Goal: Check status: Check status

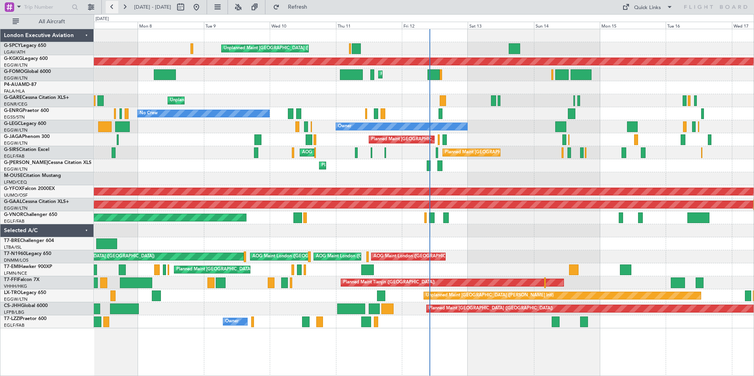
click at [113, 9] on button at bounding box center [112, 7] width 13 height 13
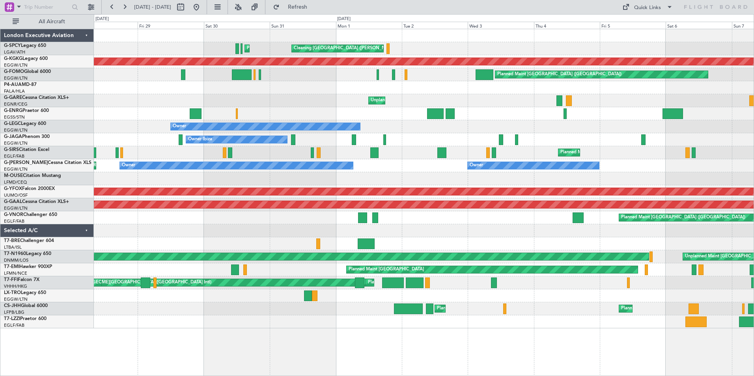
click at [115, 212] on div "Planned Maint [GEOGRAPHIC_DATA] ([GEOGRAPHIC_DATA])" at bounding box center [423, 217] width 659 height 13
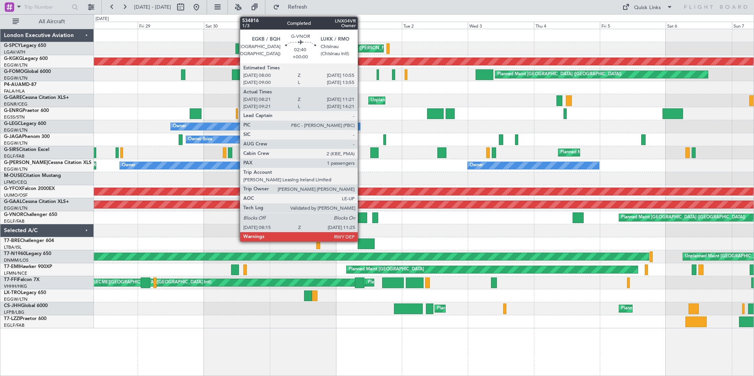
click at [361, 216] on div at bounding box center [362, 217] width 9 height 11
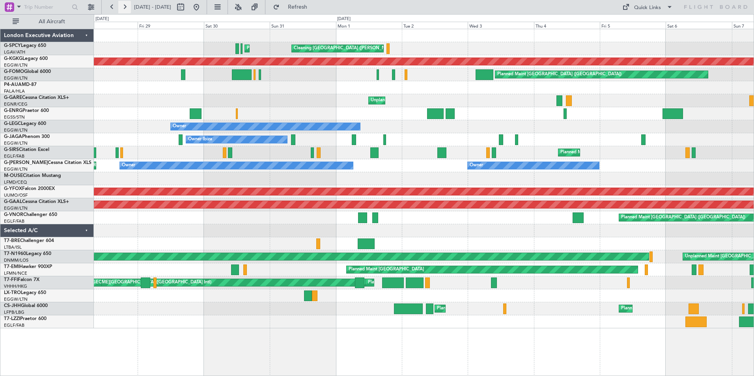
click at [126, 6] on button at bounding box center [124, 7] width 13 height 13
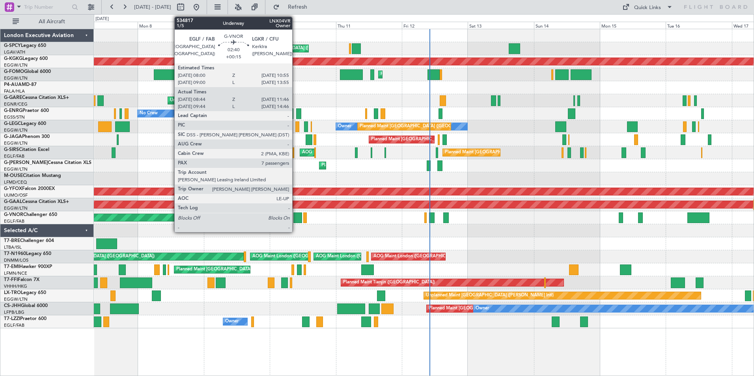
click at [296, 217] on div at bounding box center [297, 217] width 9 height 11
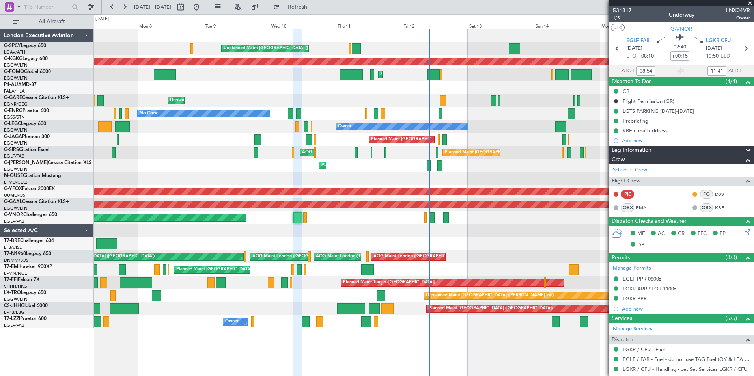
click at [749, 3] on span at bounding box center [750, 3] width 8 height 7
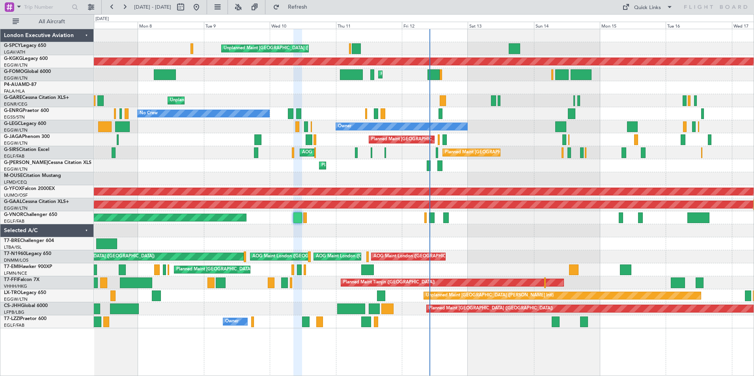
type input "0"
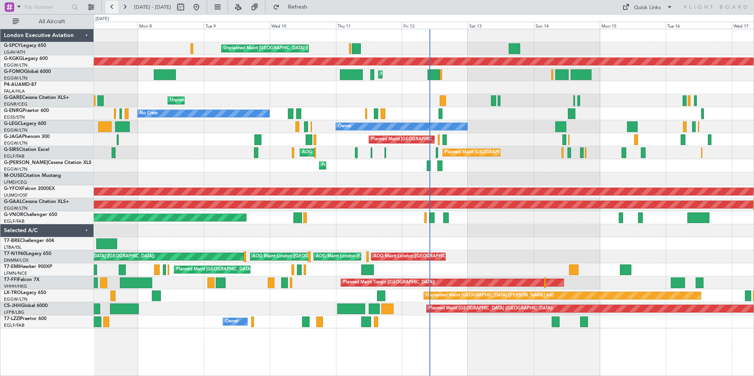
click at [112, 6] on button at bounding box center [112, 7] width 13 height 13
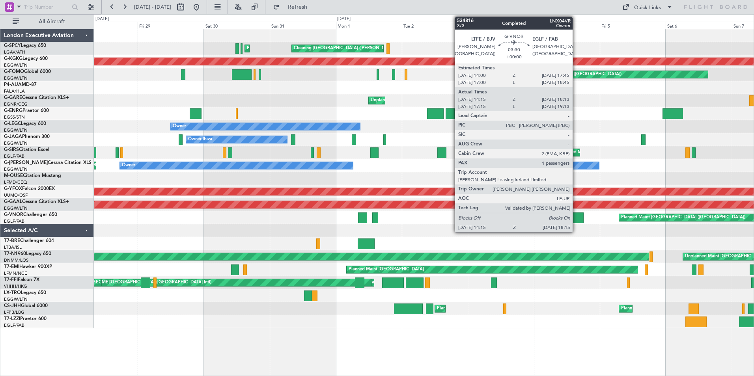
click at [576, 216] on div at bounding box center [577, 217] width 11 height 11
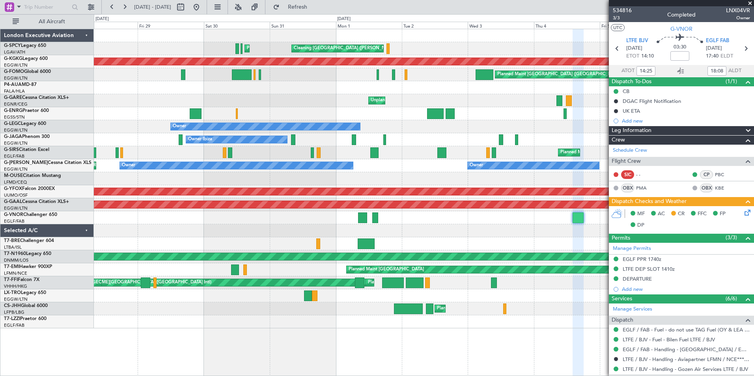
click at [749, 4] on span at bounding box center [750, 3] width 8 height 7
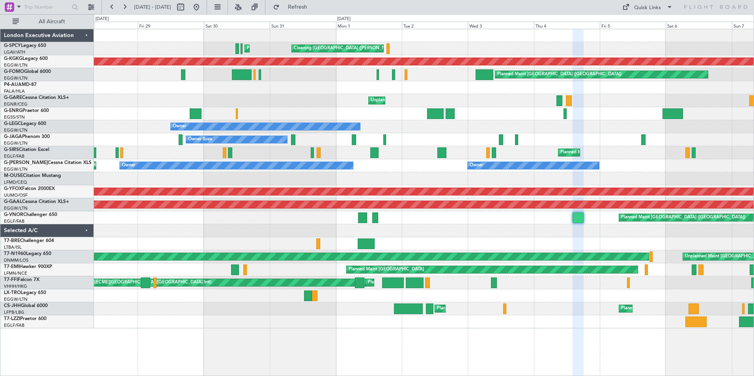
type input "0"
drag, startPoint x: 124, startPoint y: 9, endPoint x: 128, endPoint y: 15, distance: 6.6
click at [124, 9] on button at bounding box center [124, 7] width 13 height 13
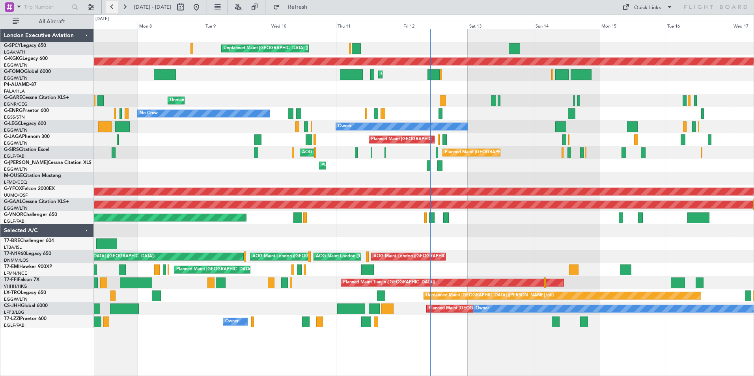
click at [114, 7] on button at bounding box center [112, 7] width 13 height 13
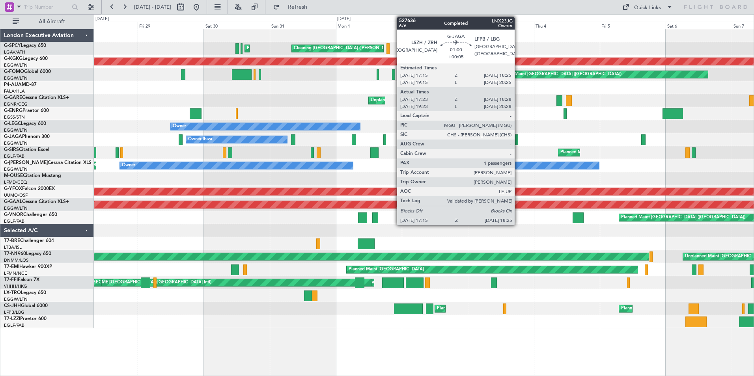
click at [518, 138] on div at bounding box center [517, 139] width 4 height 11
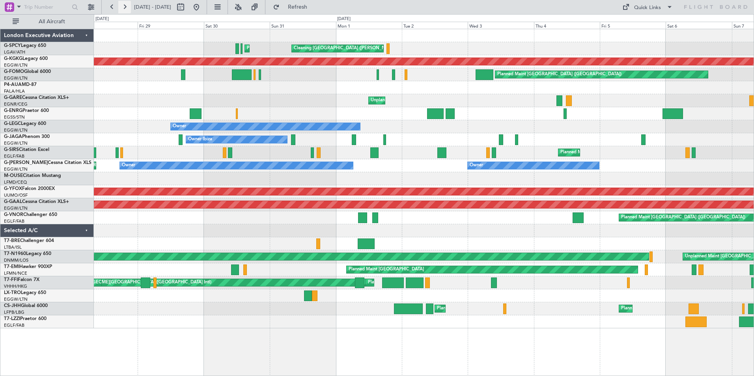
click at [125, 9] on button at bounding box center [124, 7] width 13 height 13
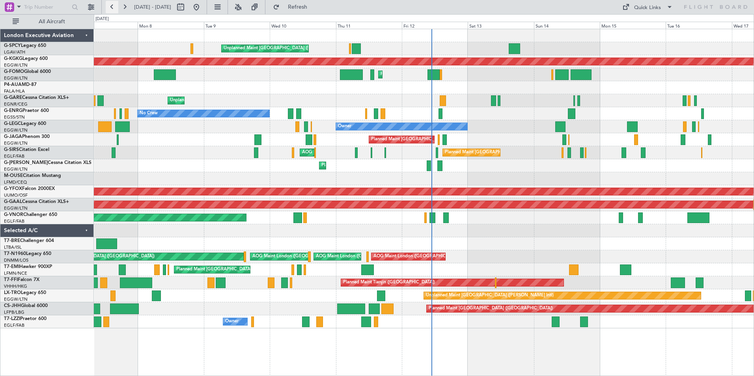
click at [111, 5] on button at bounding box center [112, 7] width 13 height 13
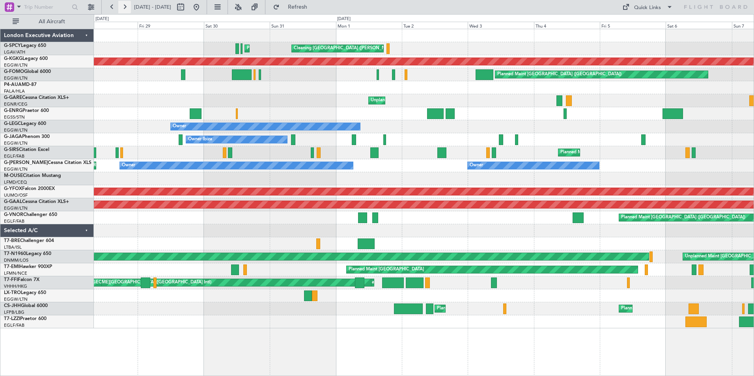
click at [125, 7] on button at bounding box center [124, 7] width 13 height 13
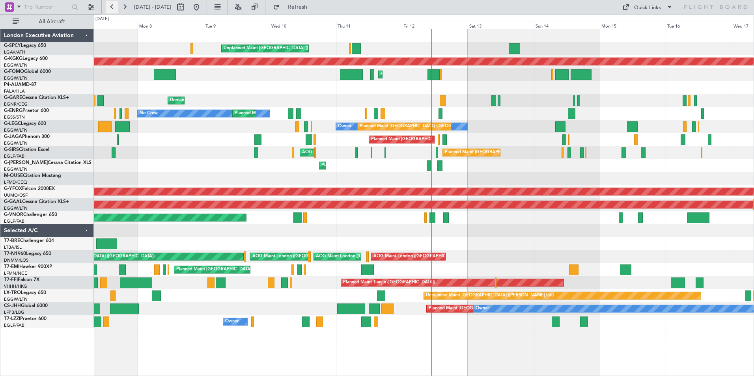
click at [110, 9] on button at bounding box center [112, 7] width 13 height 13
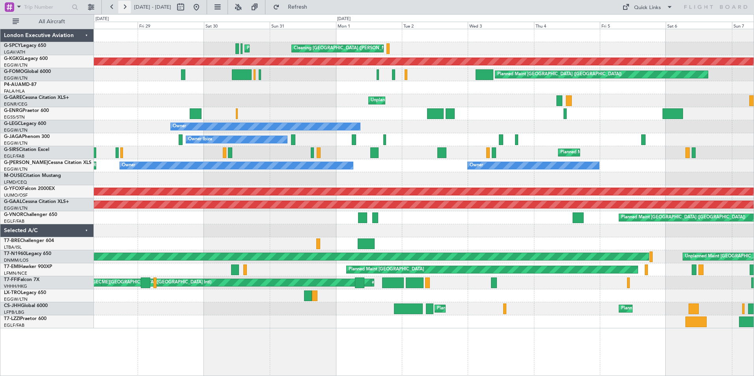
click at [128, 7] on button at bounding box center [124, 7] width 13 height 13
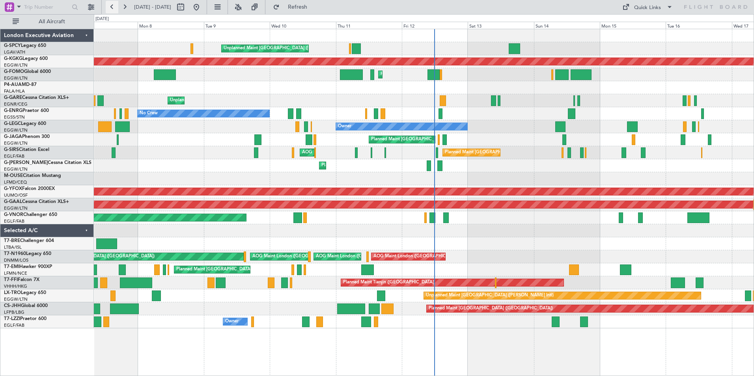
click at [117, 7] on button at bounding box center [112, 7] width 13 height 13
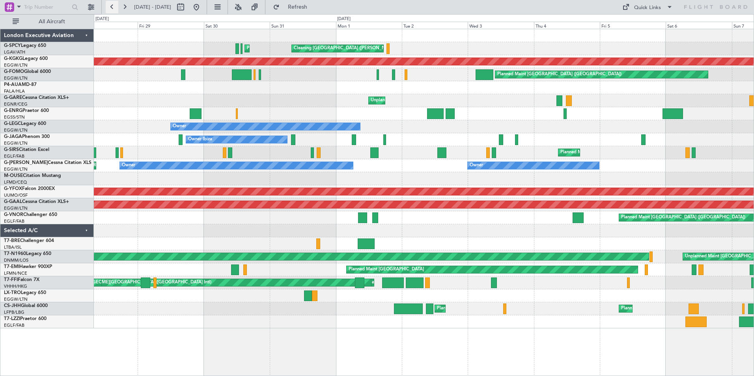
click at [117, 6] on button at bounding box center [112, 7] width 13 height 13
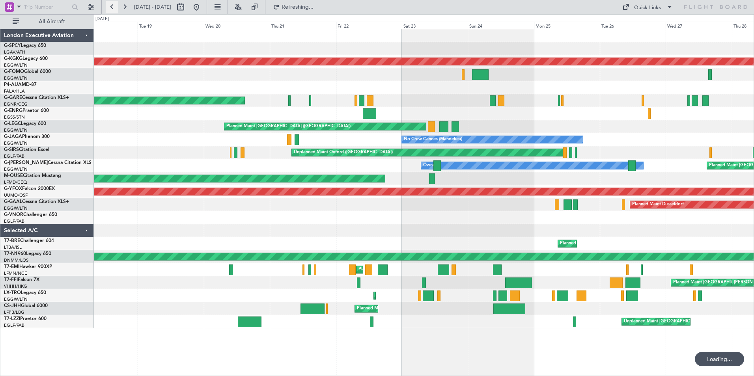
click at [117, 6] on button at bounding box center [112, 7] width 13 height 13
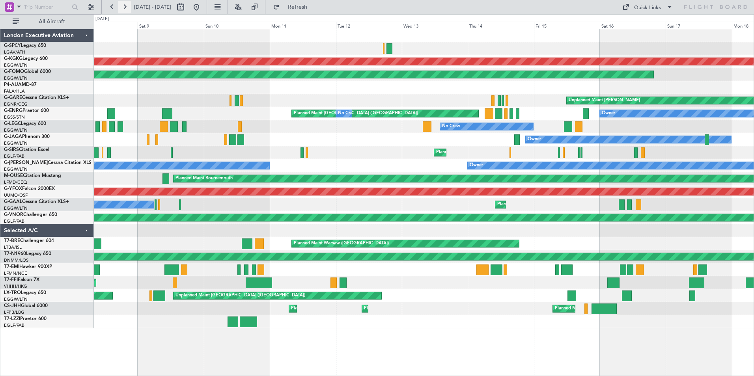
click at [127, 4] on button at bounding box center [124, 7] width 13 height 13
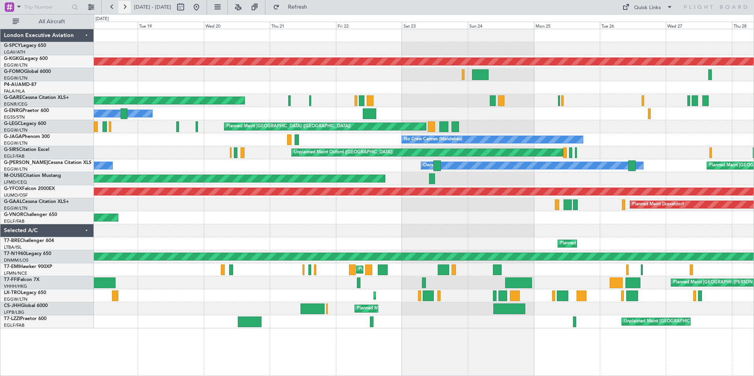
click at [127, 4] on button at bounding box center [124, 7] width 13 height 13
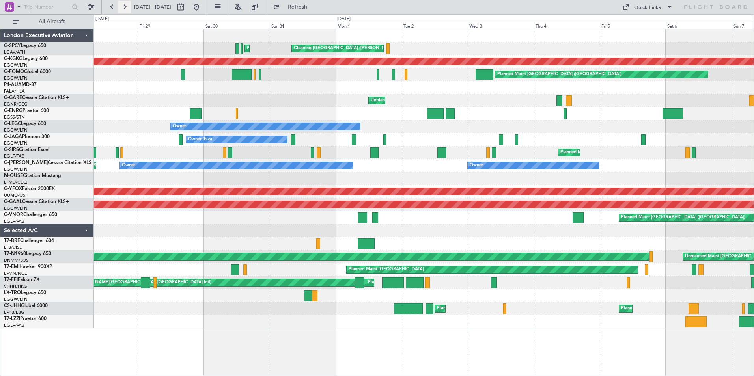
click at [127, 4] on button at bounding box center [124, 7] width 13 height 13
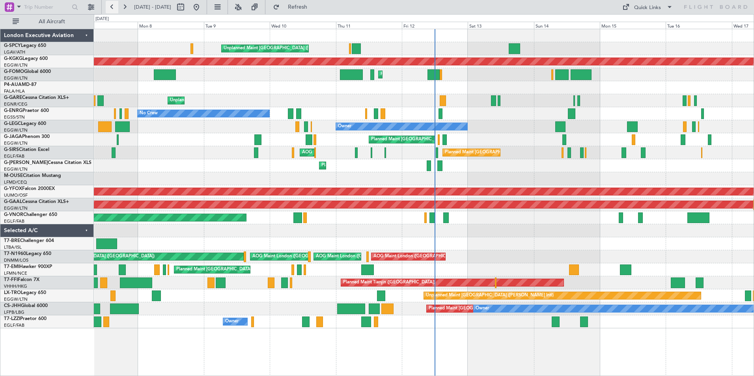
click at [110, 6] on button at bounding box center [112, 7] width 13 height 13
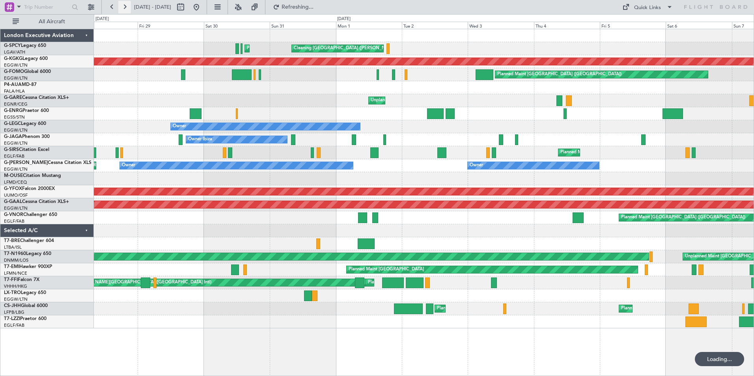
click at [126, 10] on button at bounding box center [124, 7] width 13 height 13
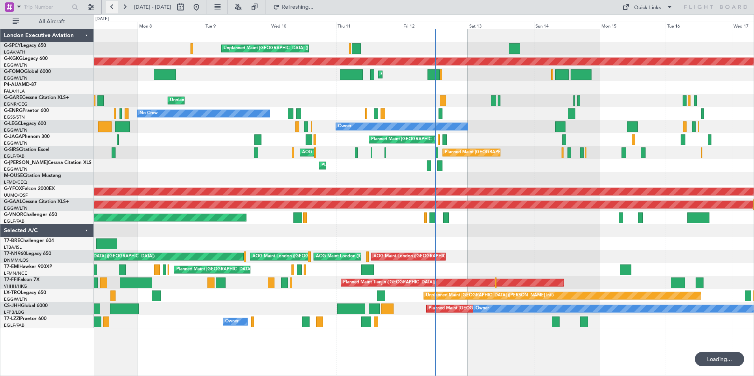
click at [110, 10] on button at bounding box center [112, 7] width 13 height 13
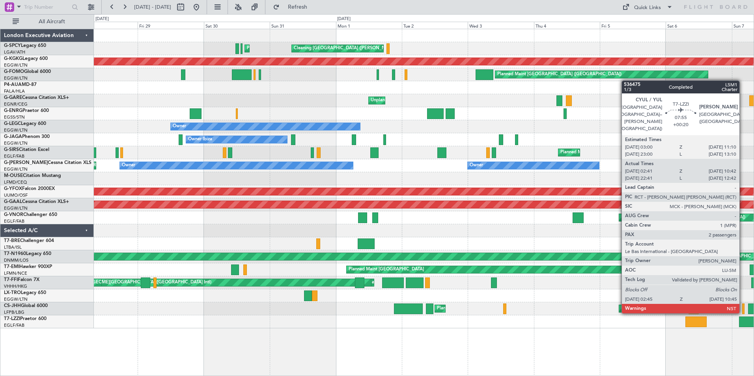
click at [742, 320] on div at bounding box center [750, 321] width 22 height 11
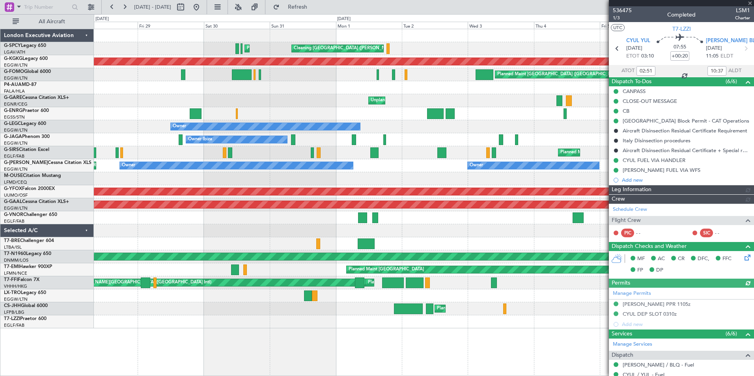
click at [750, 4] on div at bounding box center [680, 3] width 145 height 6
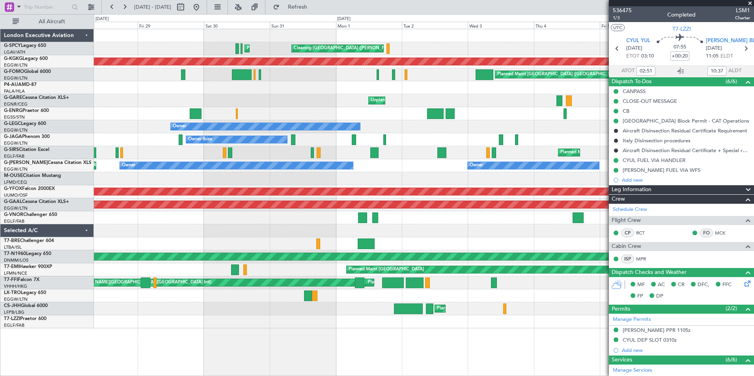
click at [752, 3] on span at bounding box center [750, 3] width 8 height 7
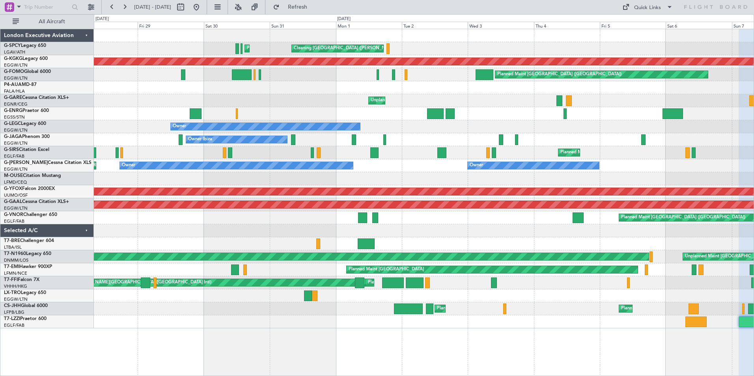
type input "0"
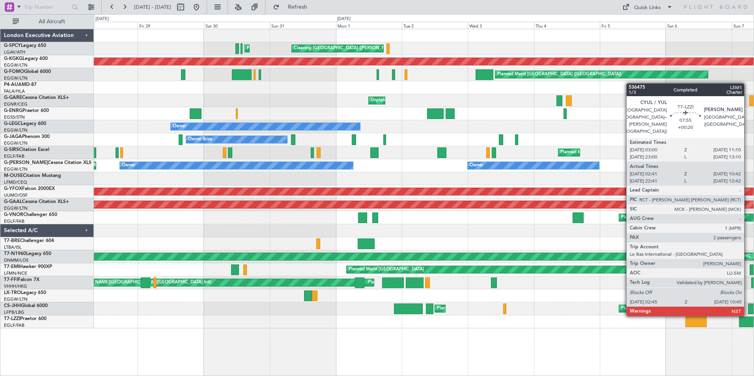
click at [747, 322] on div at bounding box center [750, 321] width 22 height 11
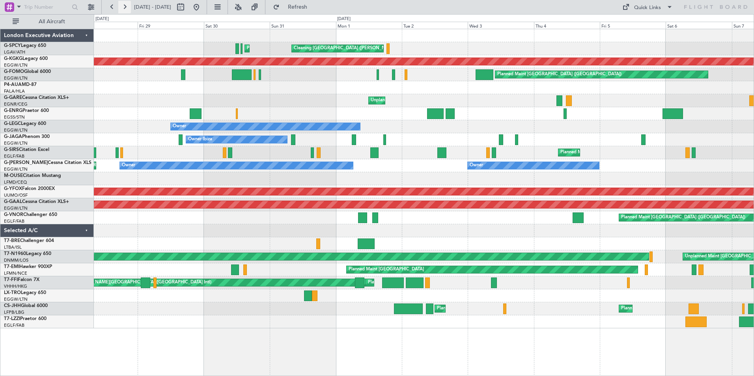
click at [125, 4] on button at bounding box center [124, 7] width 13 height 13
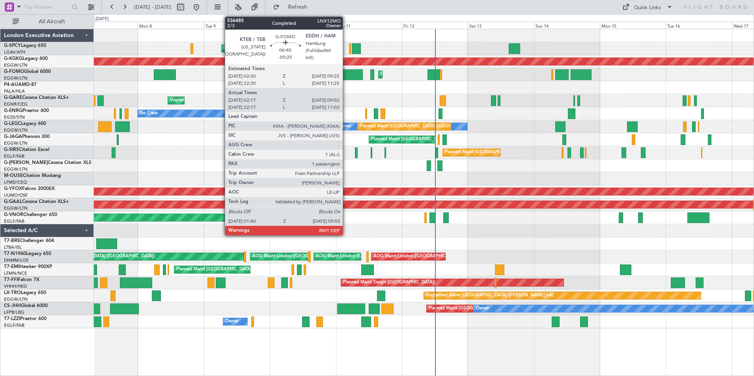
click at [346, 78] on div at bounding box center [351, 74] width 23 height 11
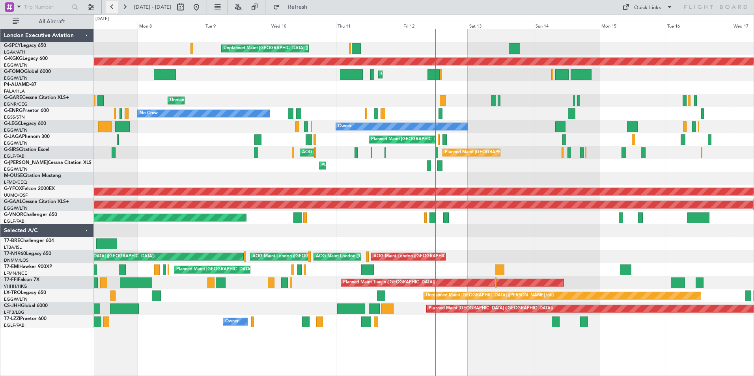
click at [111, 7] on button at bounding box center [112, 7] width 13 height 13
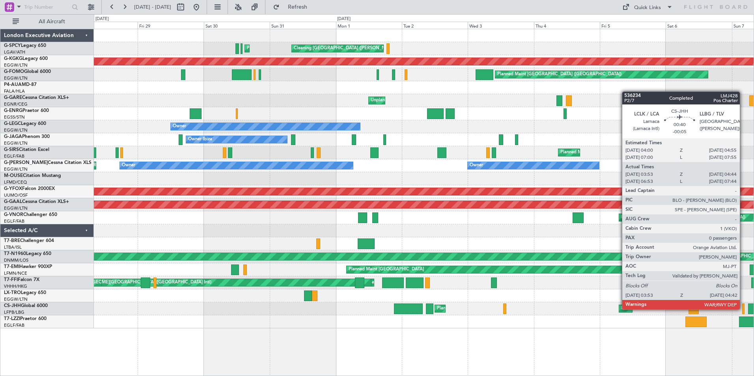
click at [743, 309] on div at bounding box center [743, 308] width 2 height 11
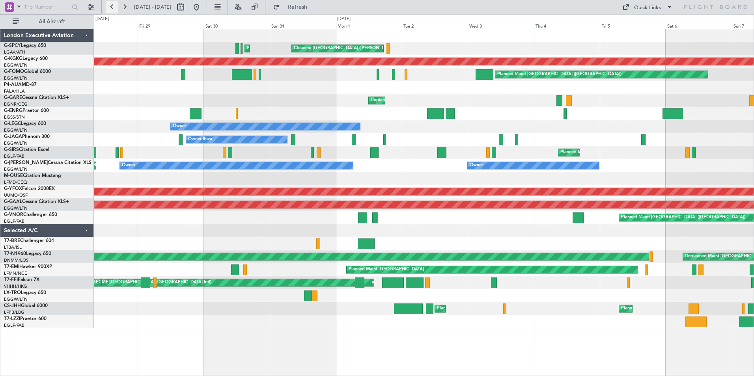
click at [110, 8] on button at bounding box center [112, 7] width 13 height 13
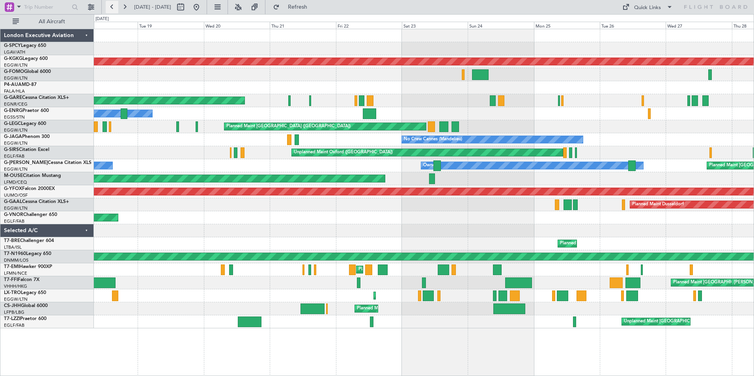
click at [114, 9] on button at bounding box center [112, 7] width 13 height 13
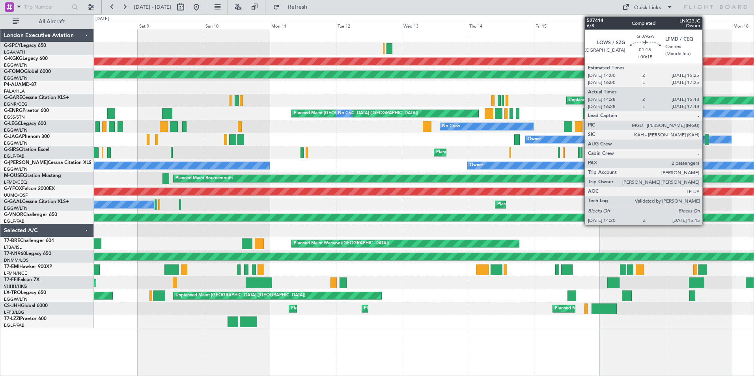
click at [705, 141] on div at bounding box center [706, 139] width 4 height 11
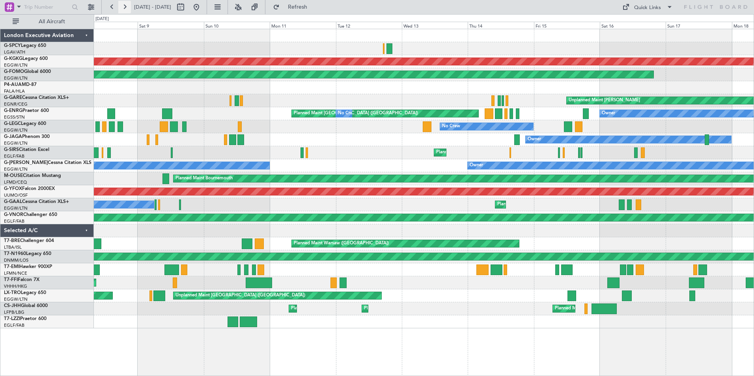
click at [125, 8] on button at bounding box center [124, 7] width 13 height 13
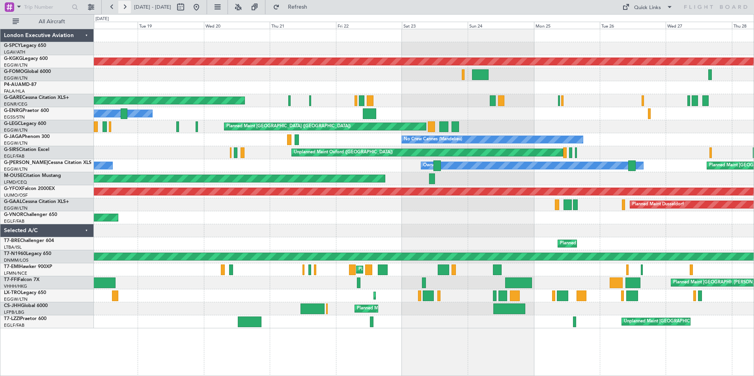
click at [125, 8] on button at bounding box center [124, 7] width 13 height 13
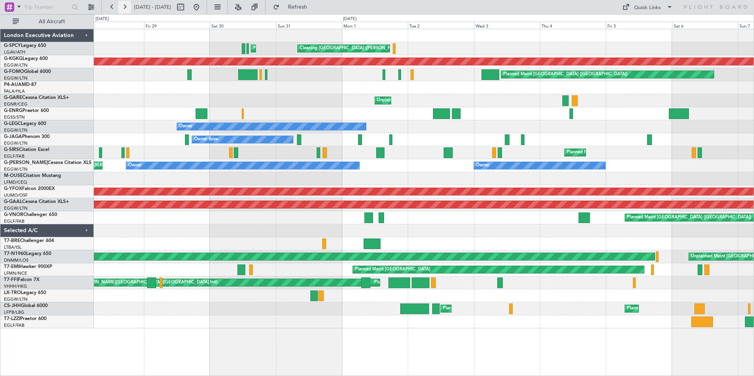
click at [125, 8] on button at bounding box center [124, 7] width 13 height 13
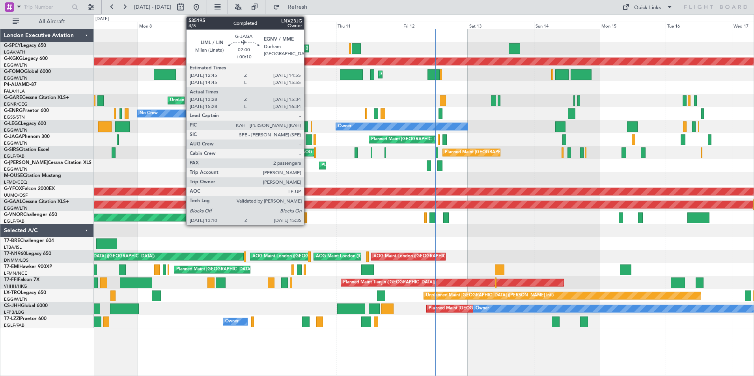
click at [307, 141] on div at bounding box center [308, 139] width 7 height 11
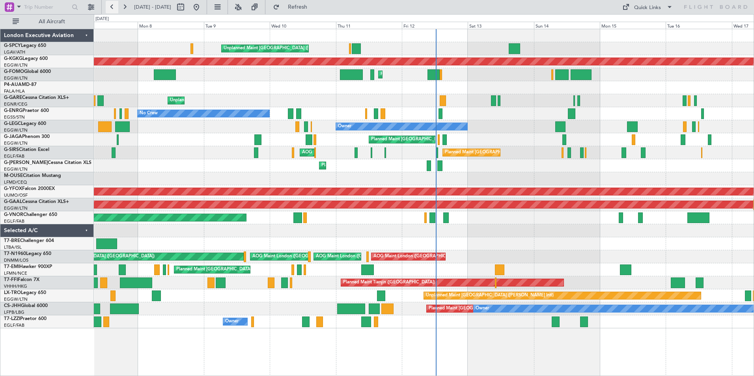
click at [115, 7] on button at bounding box center [112, 7] width 13 height 13
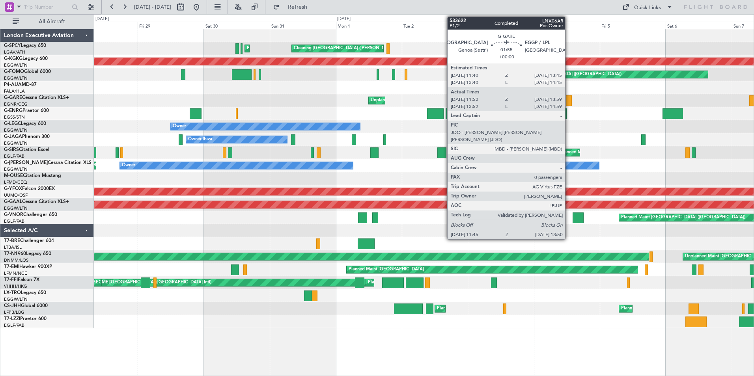
click at [568, 101] on div at bounding box center [569, 100] width 6 height 11
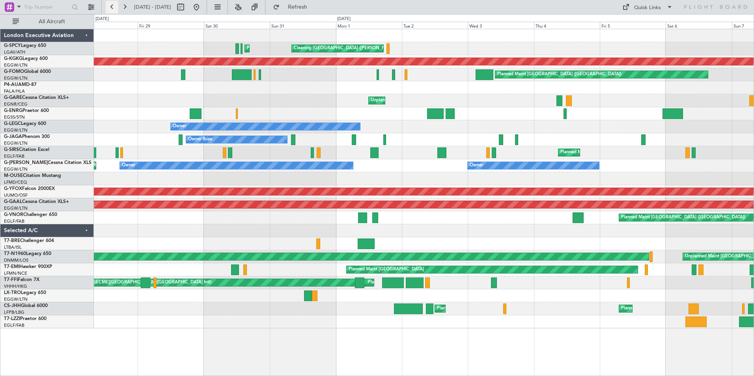
click at [109, 8] on button at bounding box center [112, 7] width 13 height 13
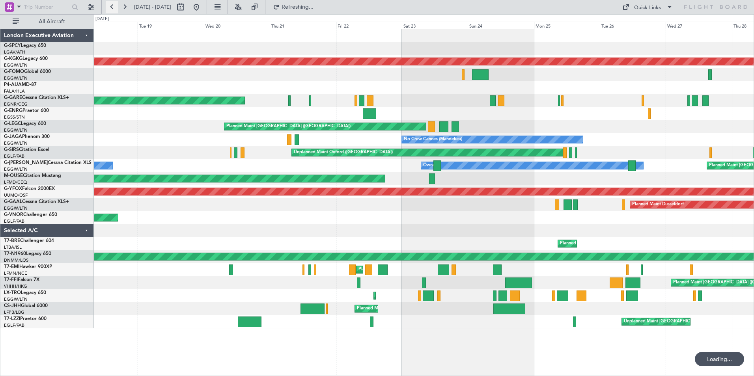
click at [109, 8] on button at bounding box center [112, 7] width 13 height 13
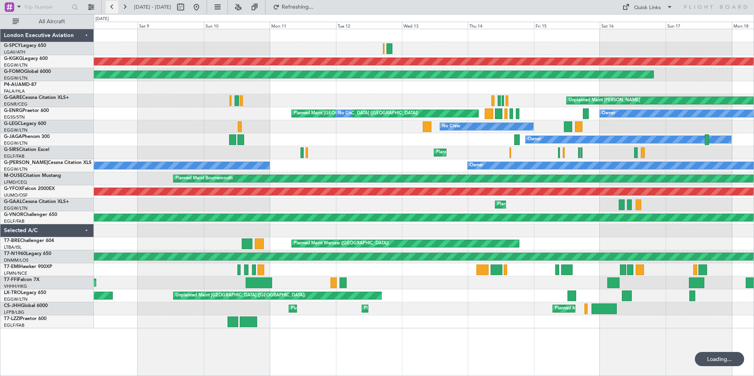
click at [109, 8] on button at bounding box center [112, 7] width 13 height 13
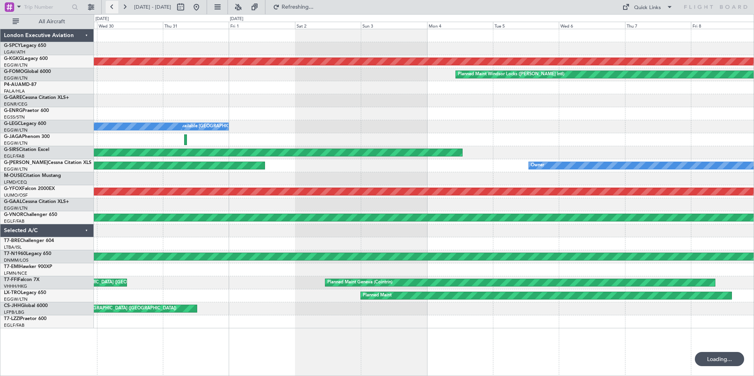
click at [109, 8] on button at bounding box center [112, 7] width 13 height 13
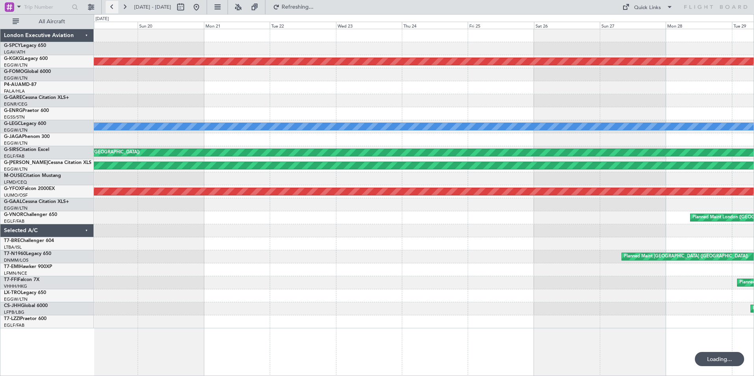
click at [109, 8] on button at bounding box center [112, 7] width 13 height 13
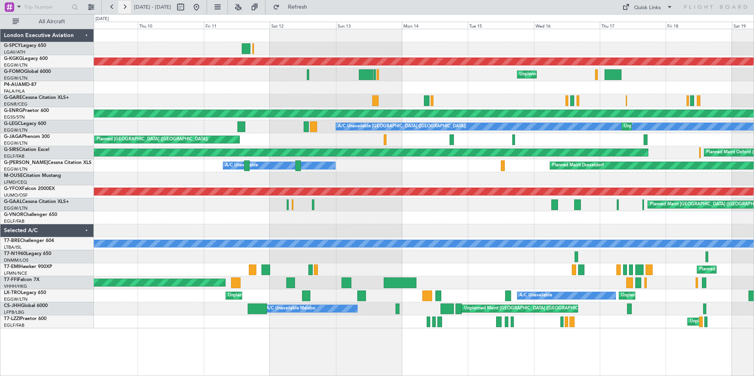
click at [130, 7] on button at bounding box center [124, 7] width 13 height 13
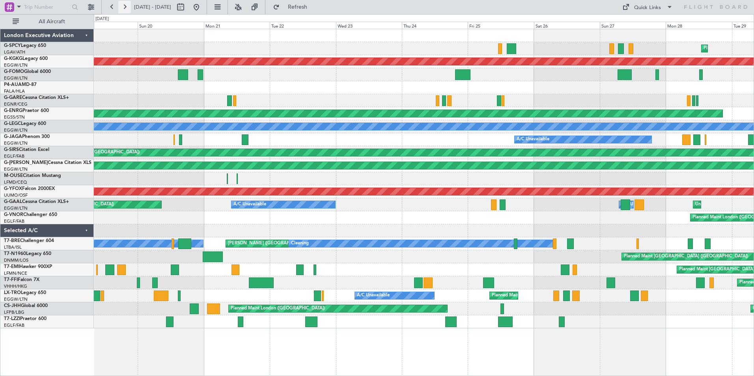
click at [127, 8] on button at bounding box center [124, 7] width 13 height 13
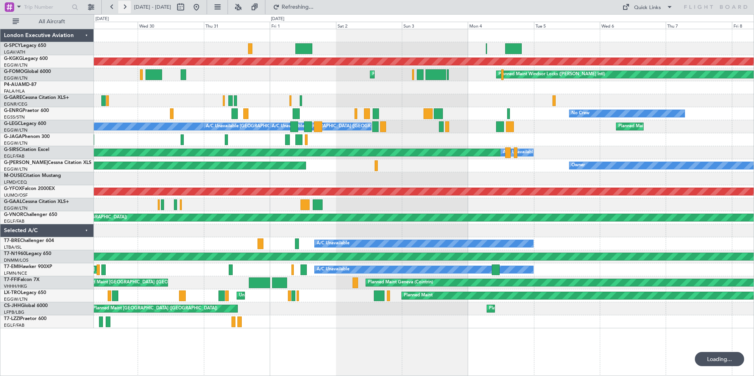
click at [125, 7] on button at bounding box center [124, 7] width 13 height 13
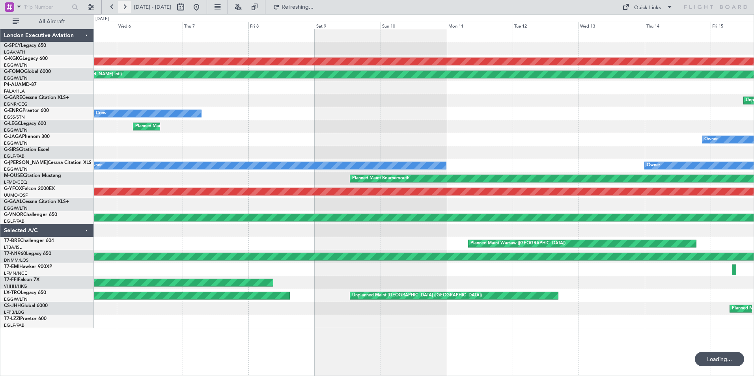
click at [125, 7] on button at bounding box center [124, 7] width 13 height 13
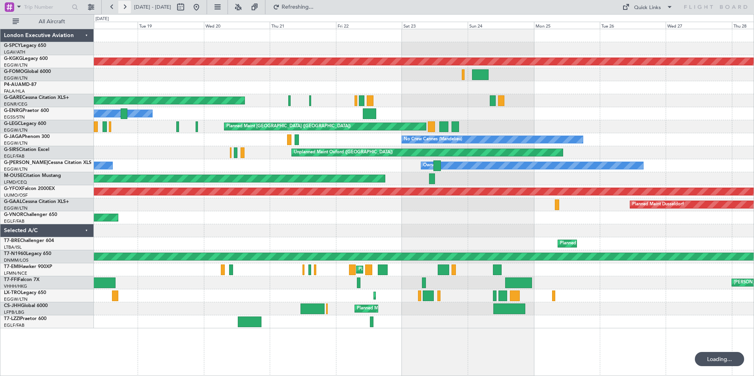
click at [125, 7] on button at bounding box center [124, 7] width 13 height 13
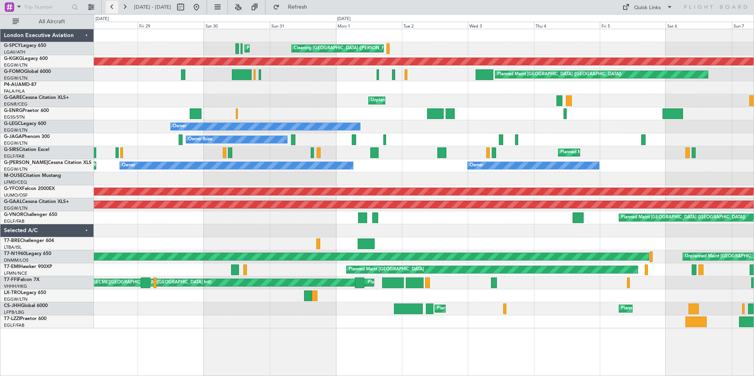
click at [110, 7] on button at bounding box center [112, 7] width 13 height 13
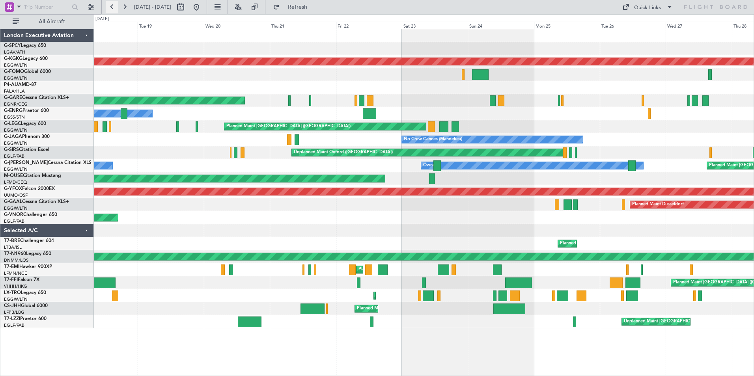
click at [110, 7] on button at bounding box center [112, 7] width 13 height 13
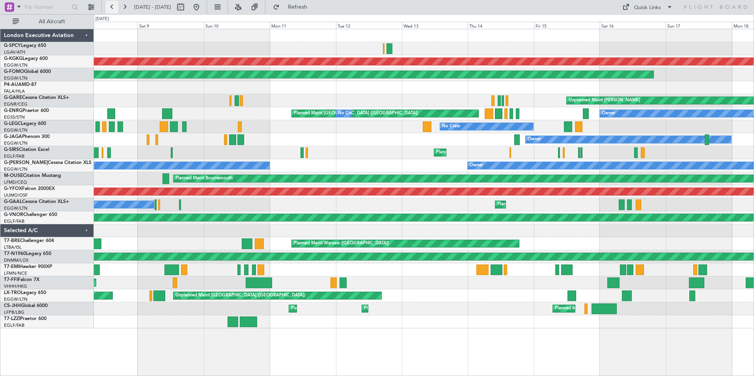
click at [110, 7] on button at bounding box center [112, 7] width 13 height 13
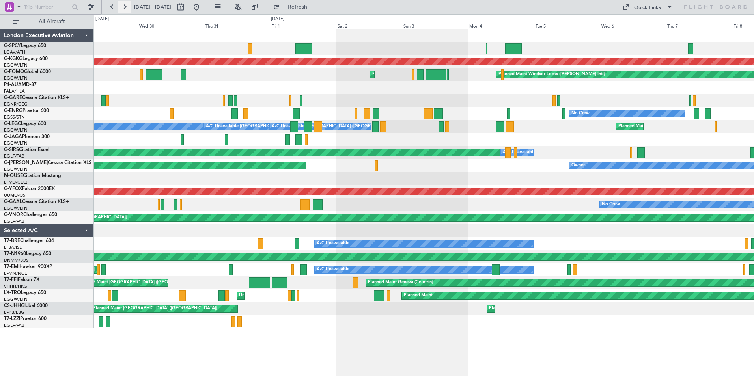
click at [121, 4] on button at bounding box center [124, 7] width 13 height 13
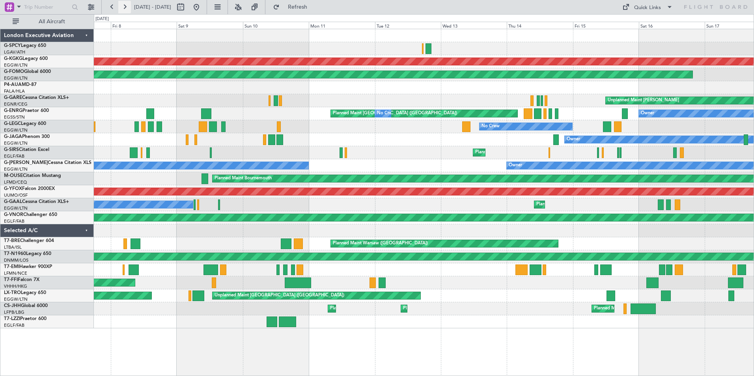
click at [121, 4] on button at bounding box center [124, 7] width 13 height 13
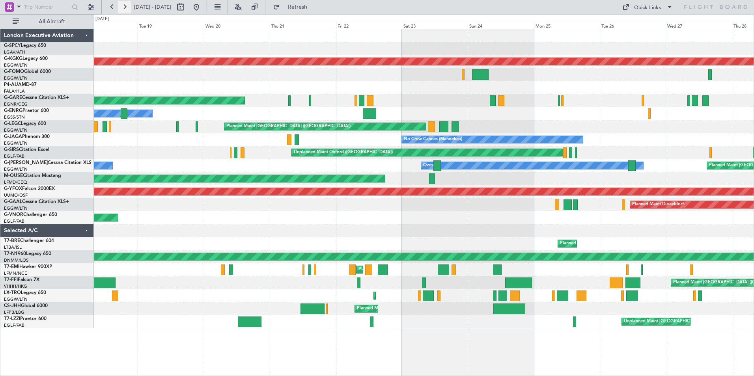
click at [128, 10] on button at bounding box center [124, 7] width 13 height 13
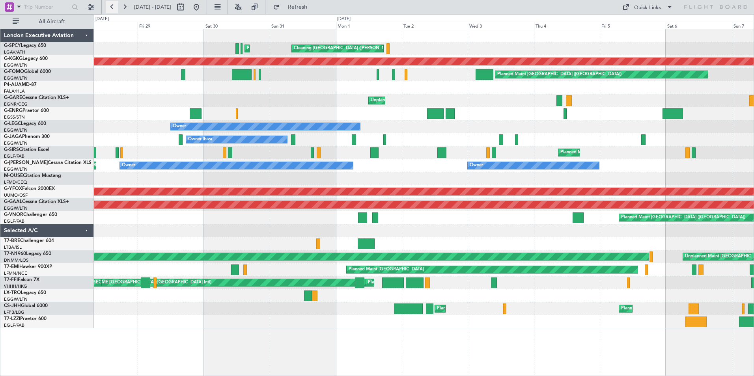
click at [112, 9] on button at bounding box center [112, 7] width 13 height 13
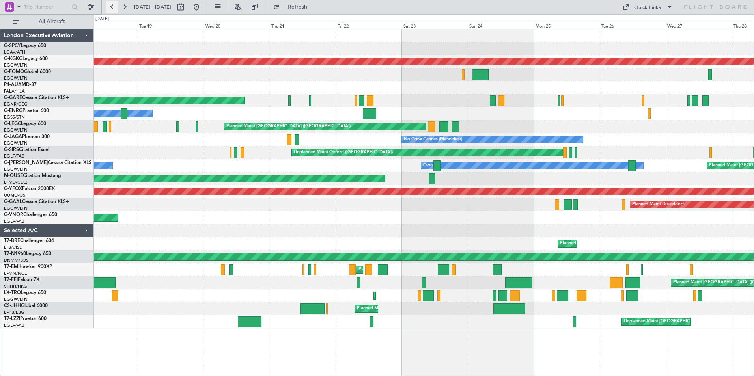
click at [112, 9] on button at bounding box center [112, 7] width 13 height 13
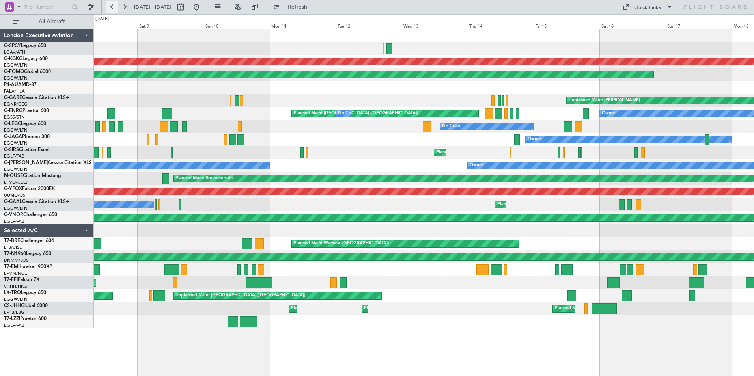
click at [110, 9] on button at bounding box center [112, 7] width 13 height 13
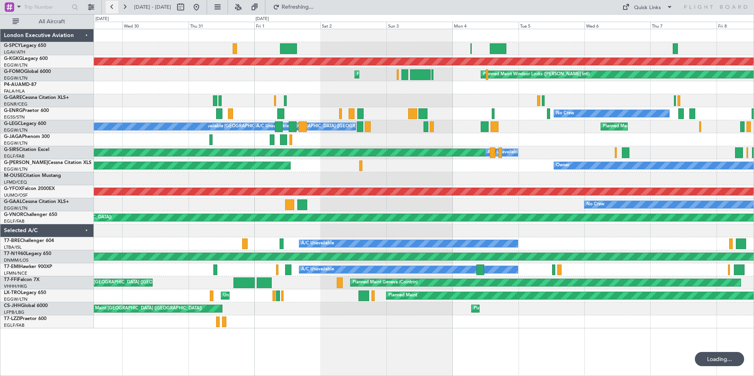
click at [110, 9] on button at bounding box center [112, 7] width 13 height 13
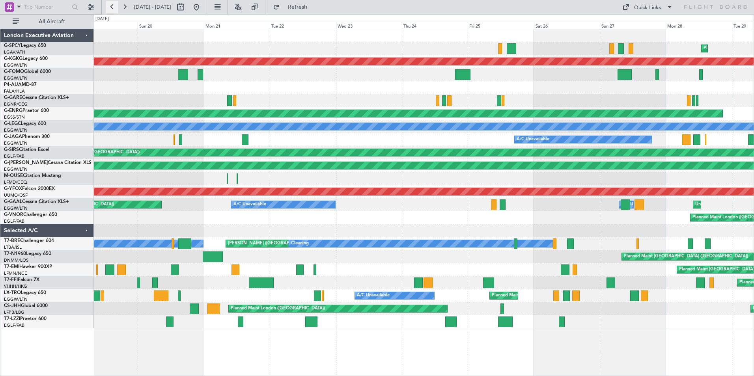
click at [110, 9] on button at bounding box center [112, 7] width 13 height 13
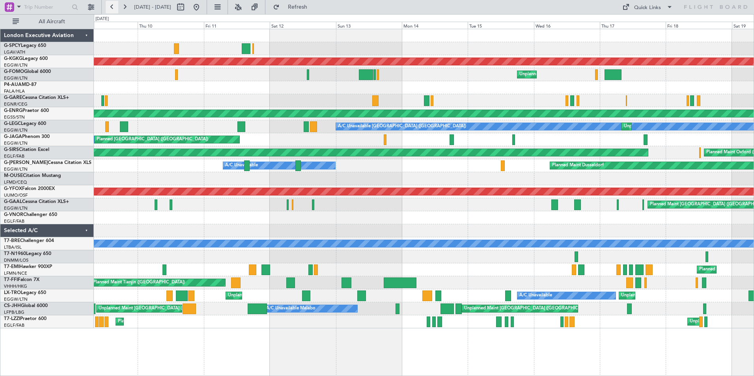
click at [110, 9] on button at bounding box center [112, 7] width 13 height 13
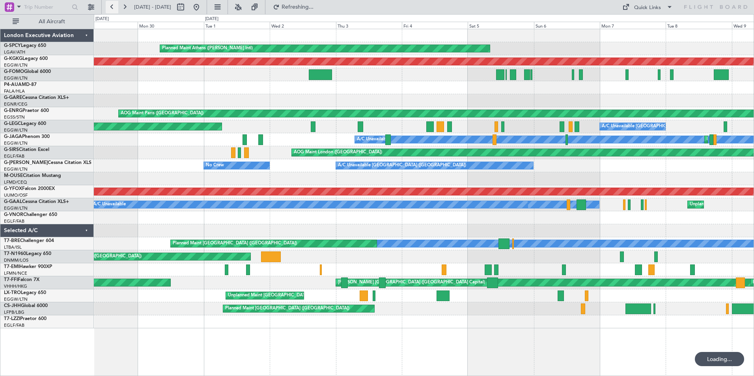
click at [110, 9] on button at bounding box center [112, 7] width 13 height 13
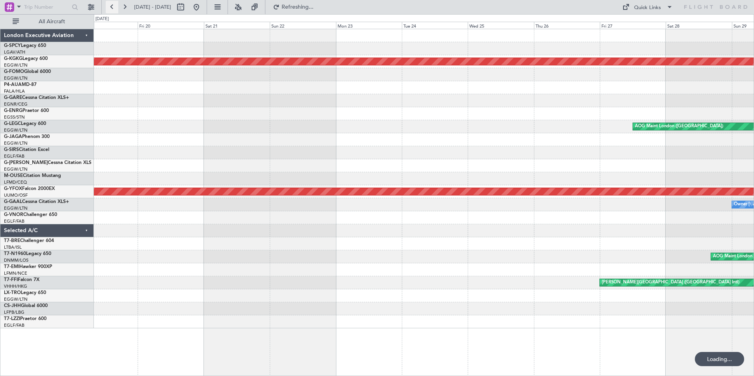
click at [110, 9] on button at bounding box center [112, 7] width 13 height 13
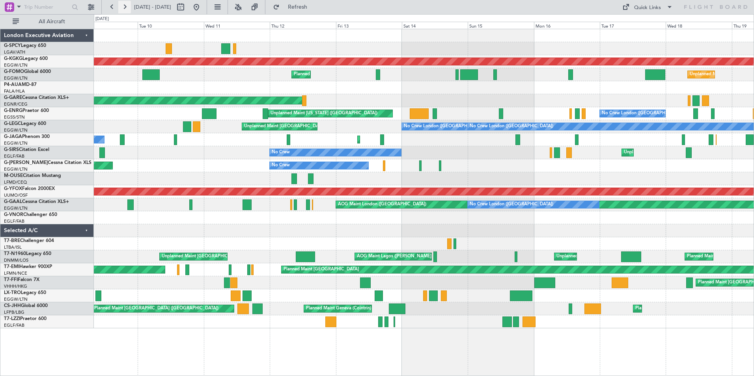
click at [128, 7] on button at bounding box center [124, 7] width 13 height 13
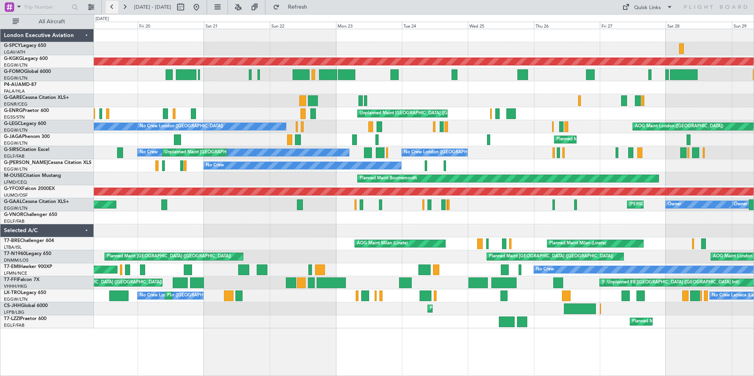
click at [113, 7] on button at bounding box center [112, 7] width 13 height 13
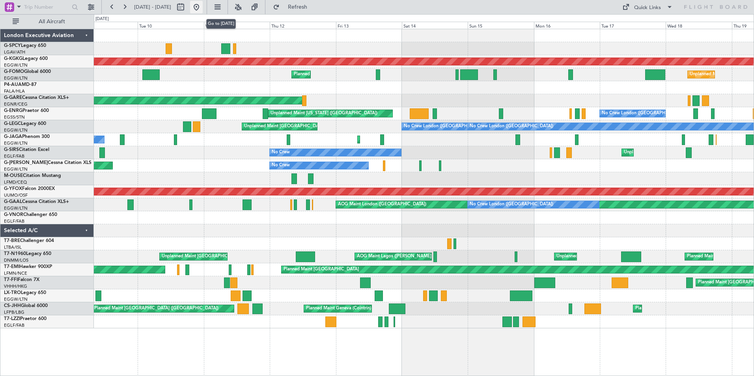
click at [203, 7] on button at bounding box center [196, 7] width 13 height 13
